Goal: Task Accomplishment & Management: Use online tool/utility

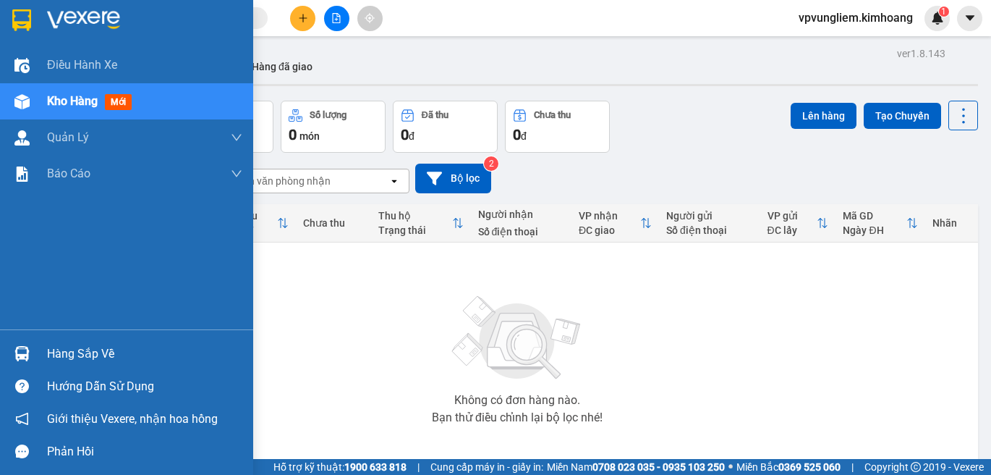
click at [64, 346] on div "Hàng sắp về" at bounding box center [144, 354] width 195 height 22
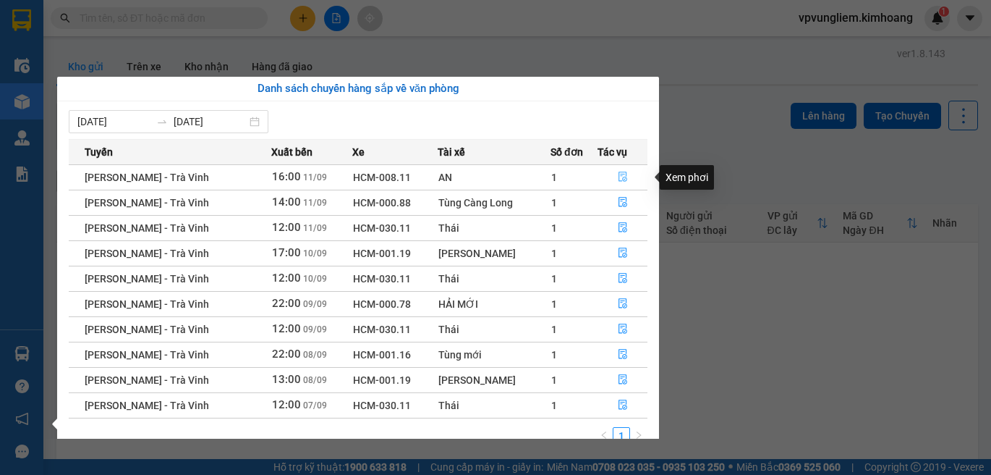
click at [613, 182] on button "button" at bounding box center [622, 177] width 48 height 23
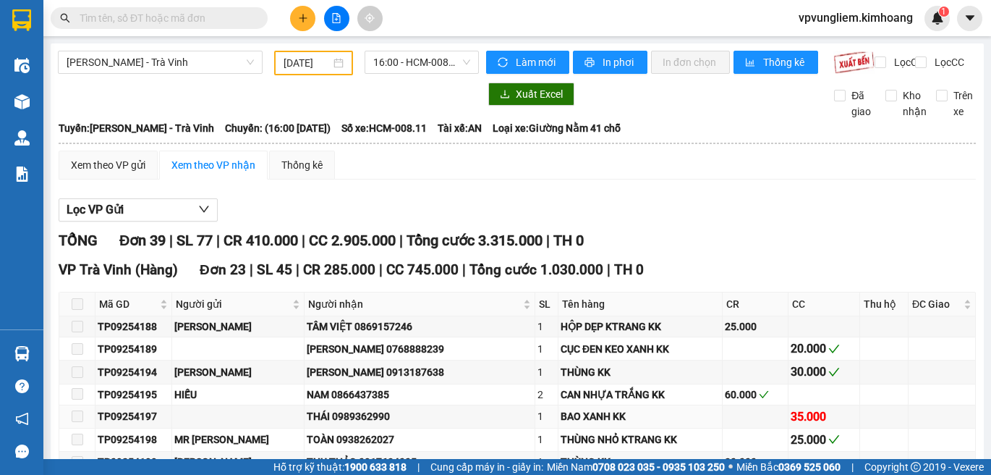
type input "[DATE]"
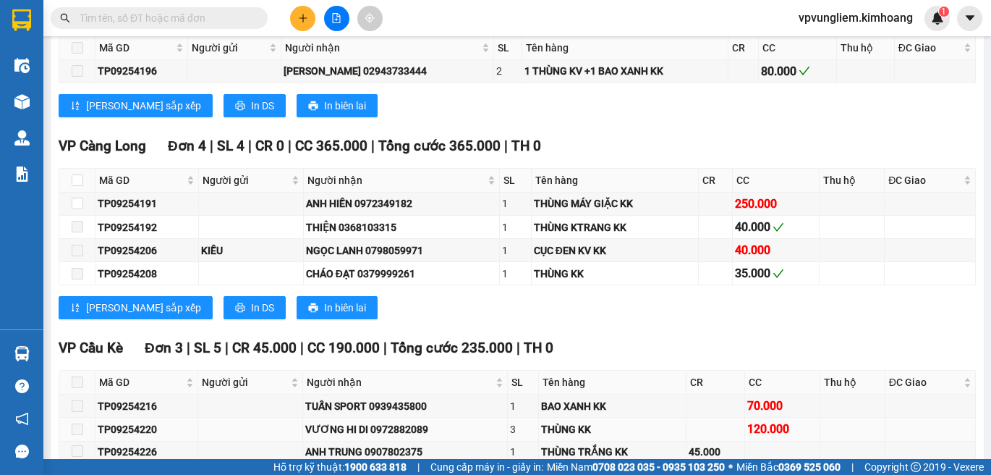
scroll to position [1596, 0]
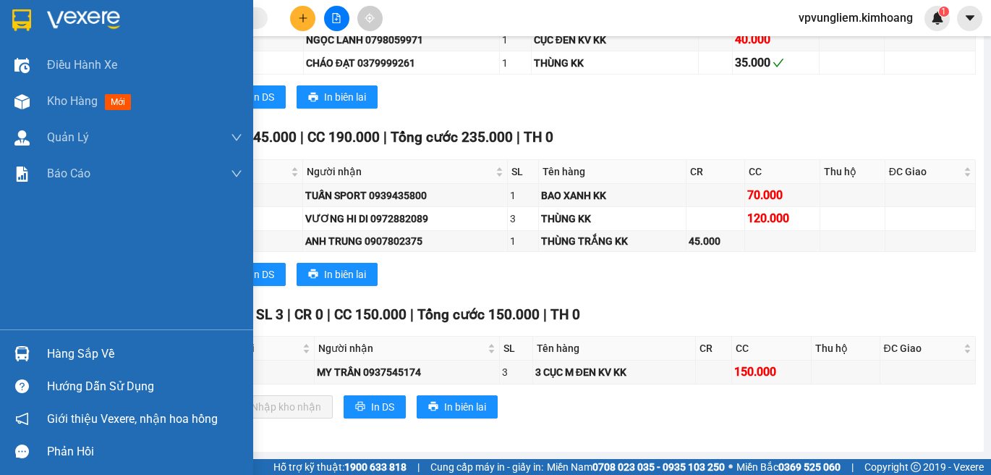
click at [75, 354] on div "Hàng sắp về" at bounding box center [144, 354] width 195 height 22
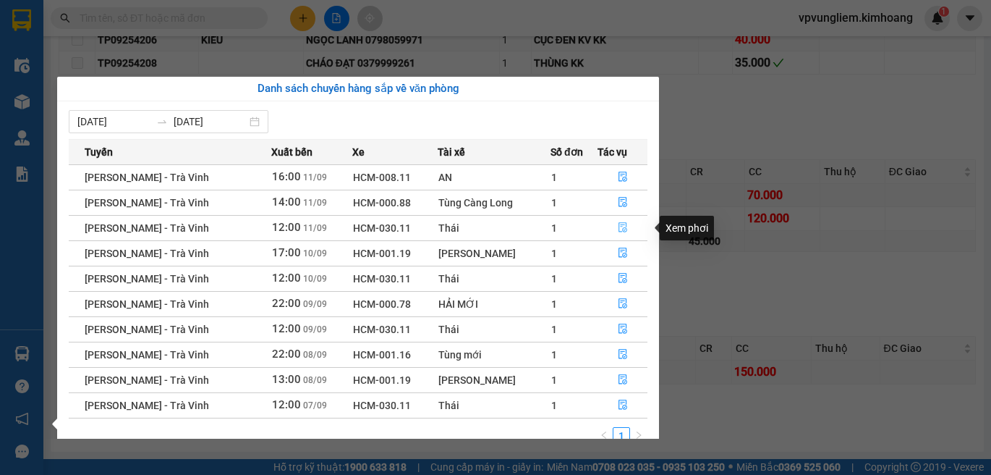
click at [615, 234] on button "button" at bounding box center [622, 227] width 48 height 23
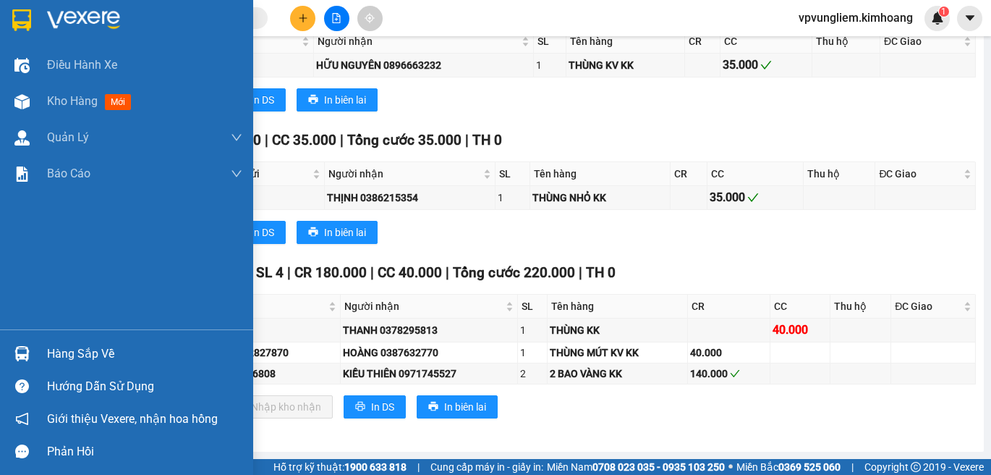
click at [98, 359] on div "Hàng sắp về" at bounding box center [144, 354] width 195 height 22
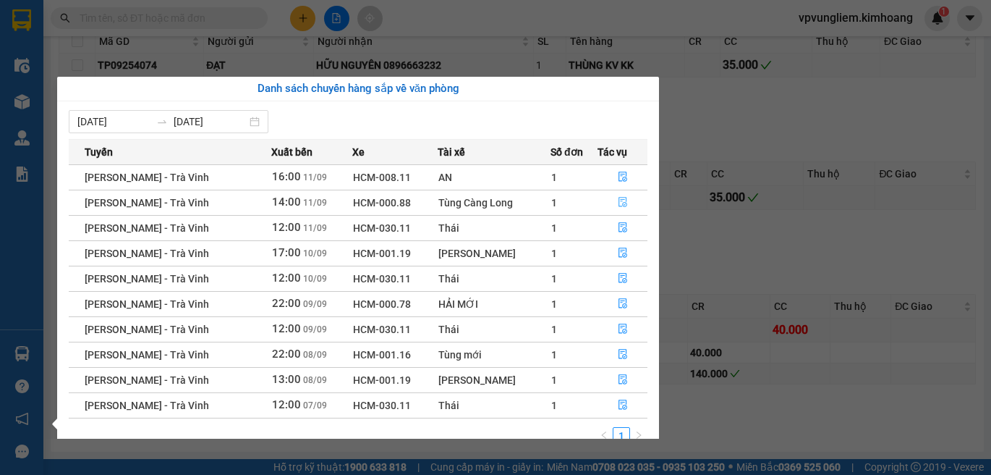
click at [612, 200] on button "button" at bounding box center [622, 202] width 48 height 23
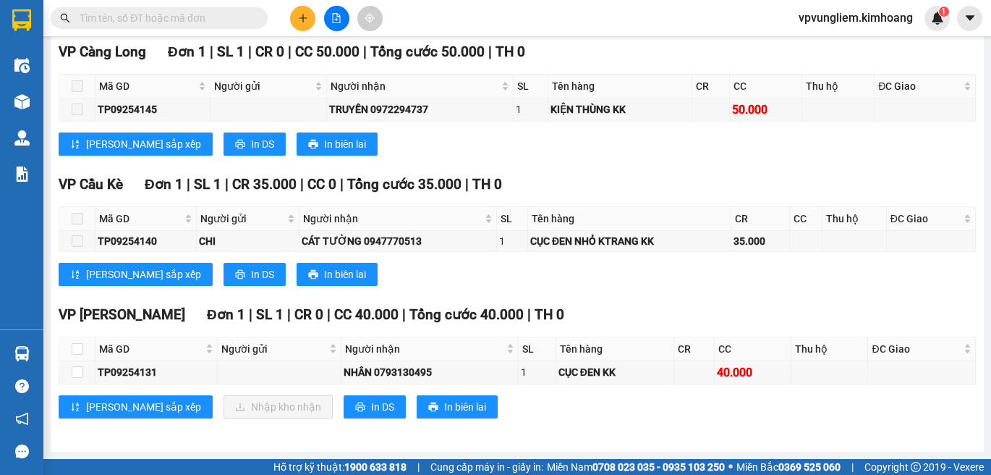
scroll to position [989, 0]
click at [80, 345] on input "checkbox" at bounding box center [78, 349] width 12 height 12
checkbox input "true"
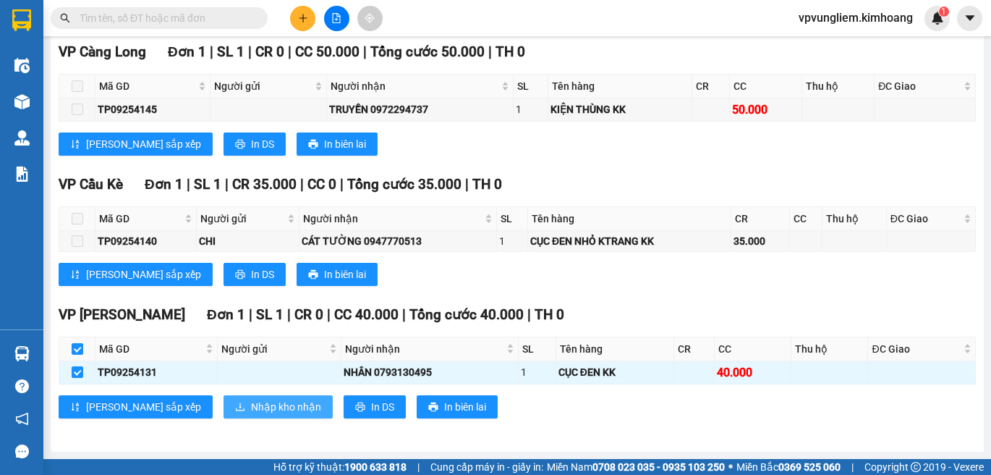
click at [251, 405] on span "Nhập kho nhận" at bounding box center [286, 407] width 70 height 16
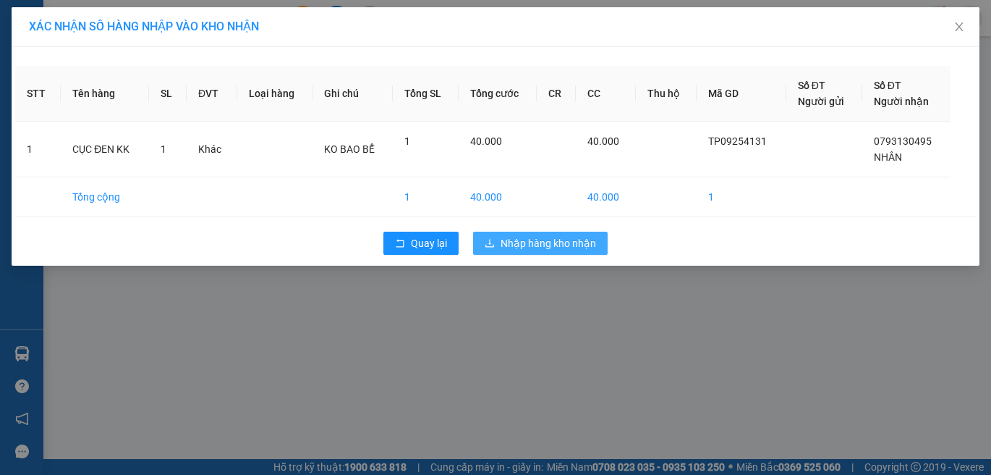
click at [541, 239] on span "Nhập hàng kho nhận" at bounding box center [548, 243] width 95 height 16
